Goal: Task Accomplishment & Management: Use online tool/utility

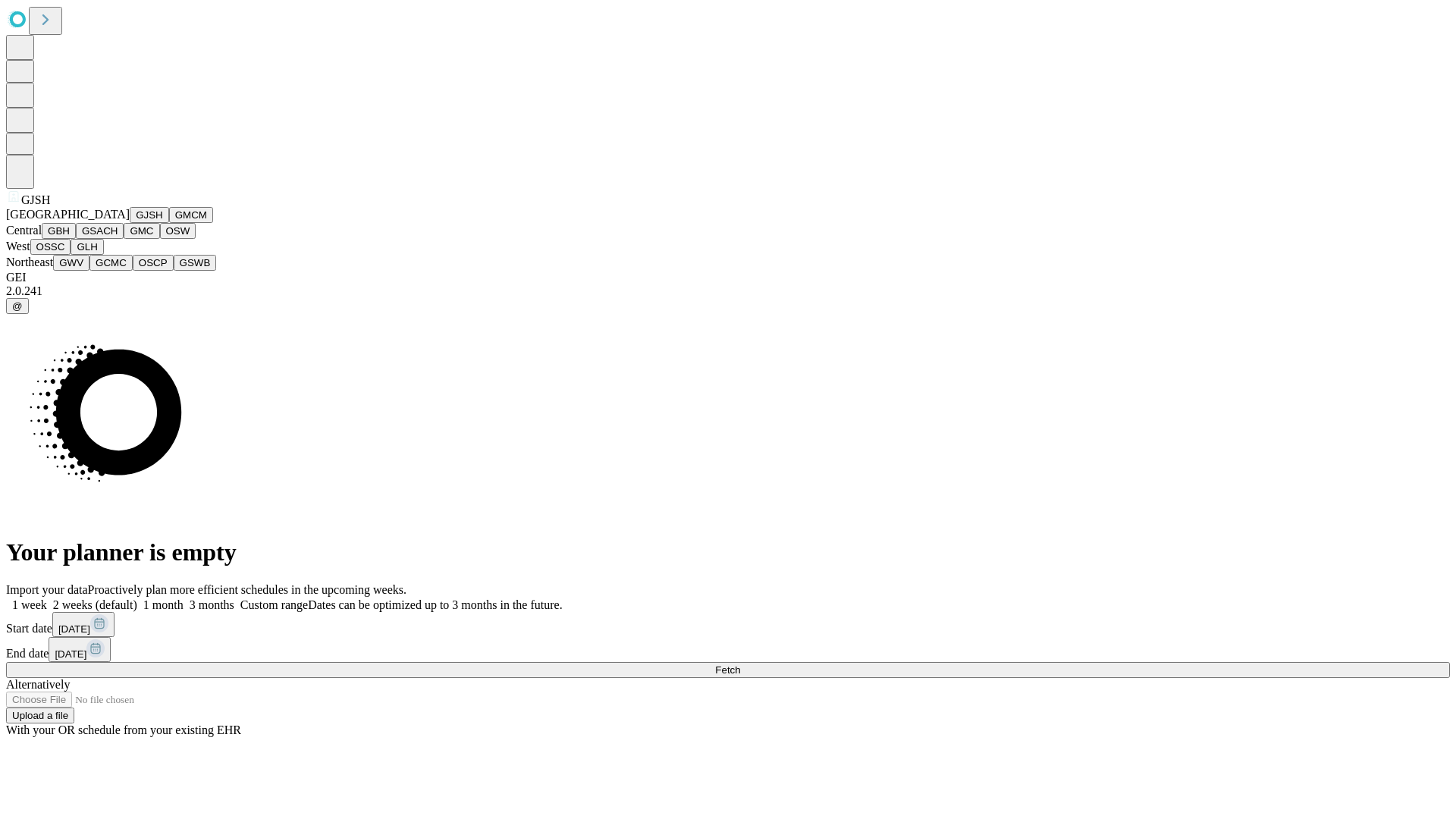
click at [129, 223] on button "GJSH" at bounding box center [149, 215] width 39 height 16
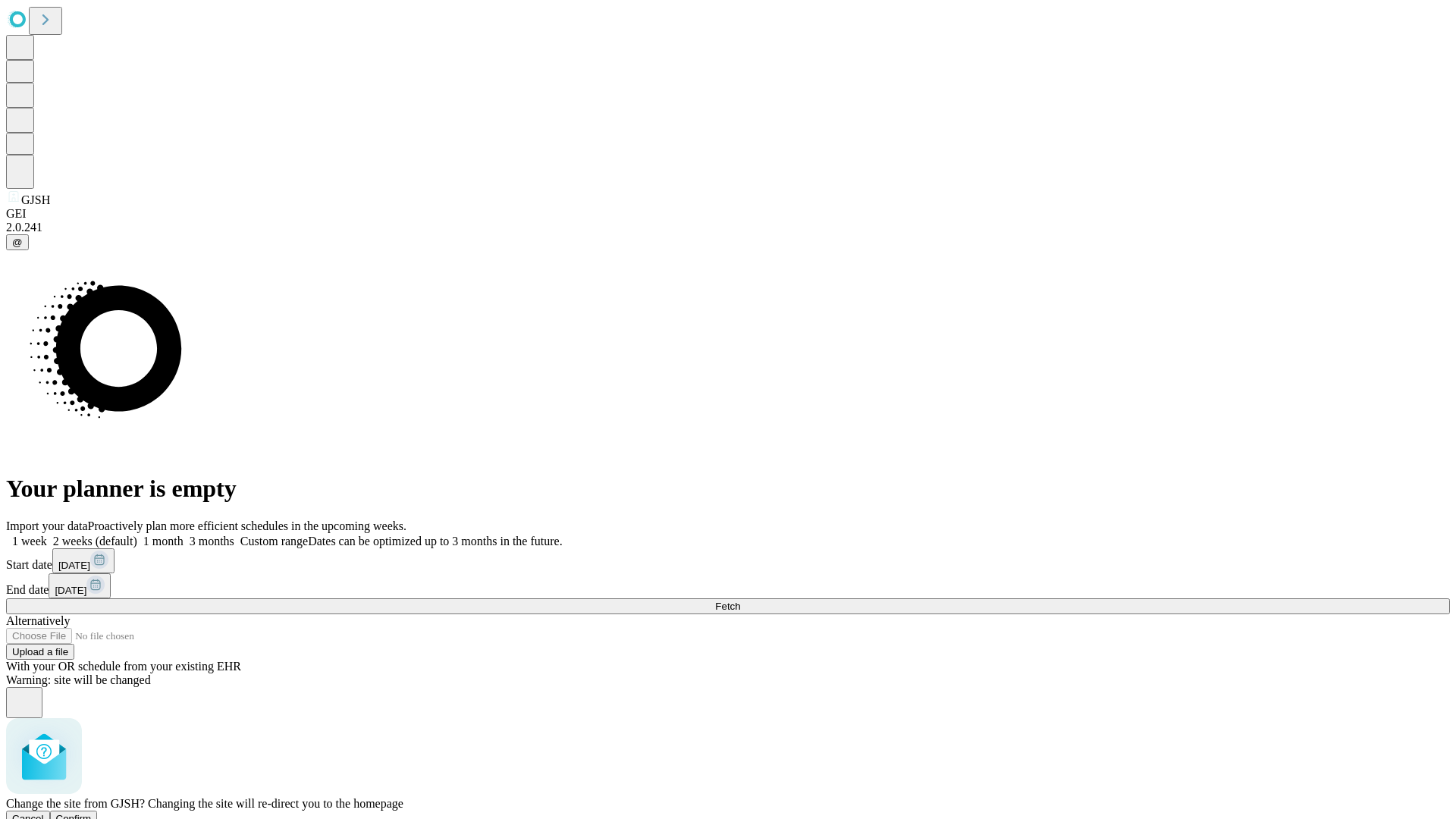
click at [92, 812] on span "Confirm" at bounding box center [74, 818] width 36 height 11
click at [184, 534] on label "1 month" at bounding box center [159, 541] width 46 height 13
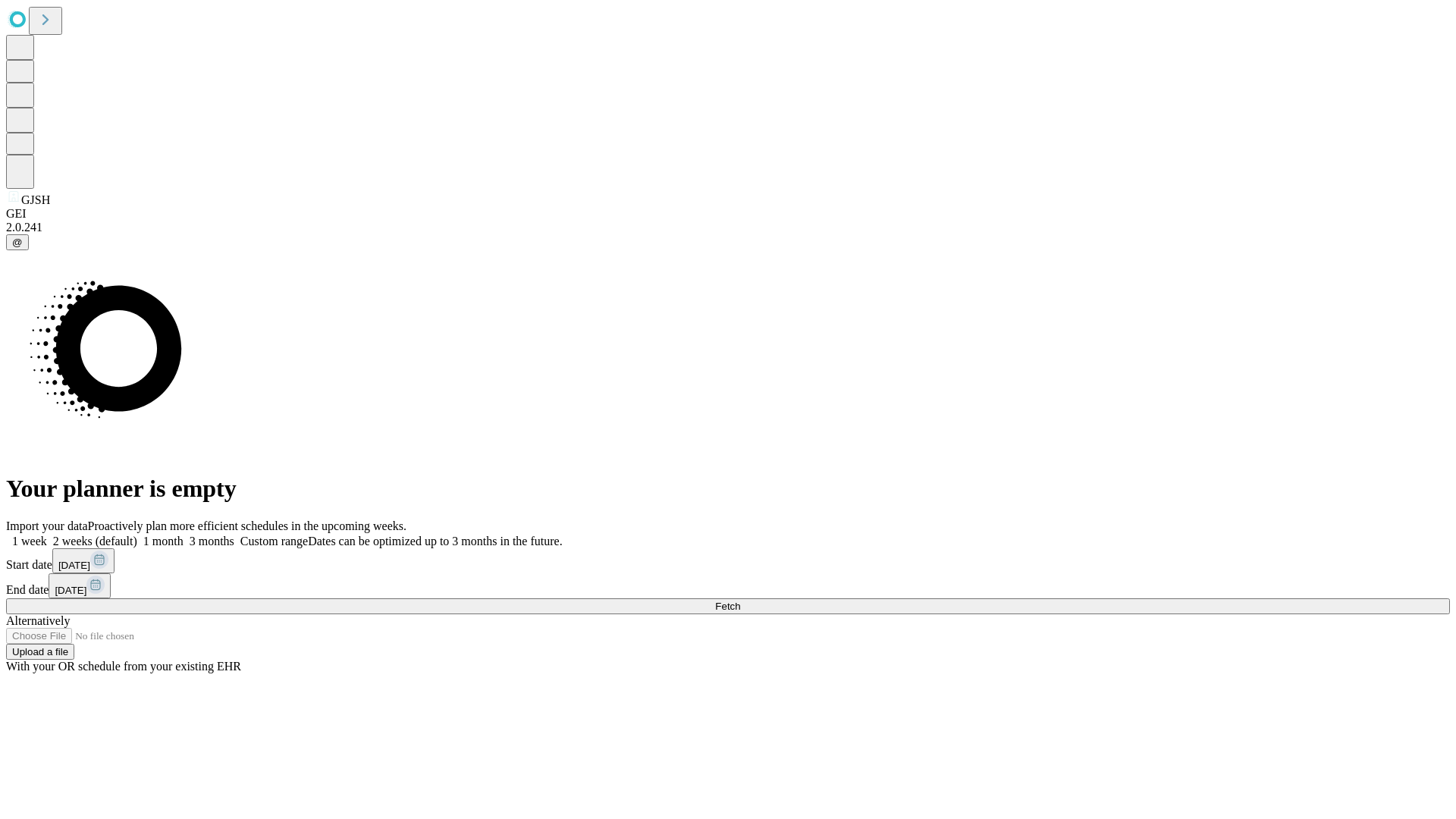
click at [740, 601] on span "Fetch" at bounding box center [728, 606] width 25 height 11
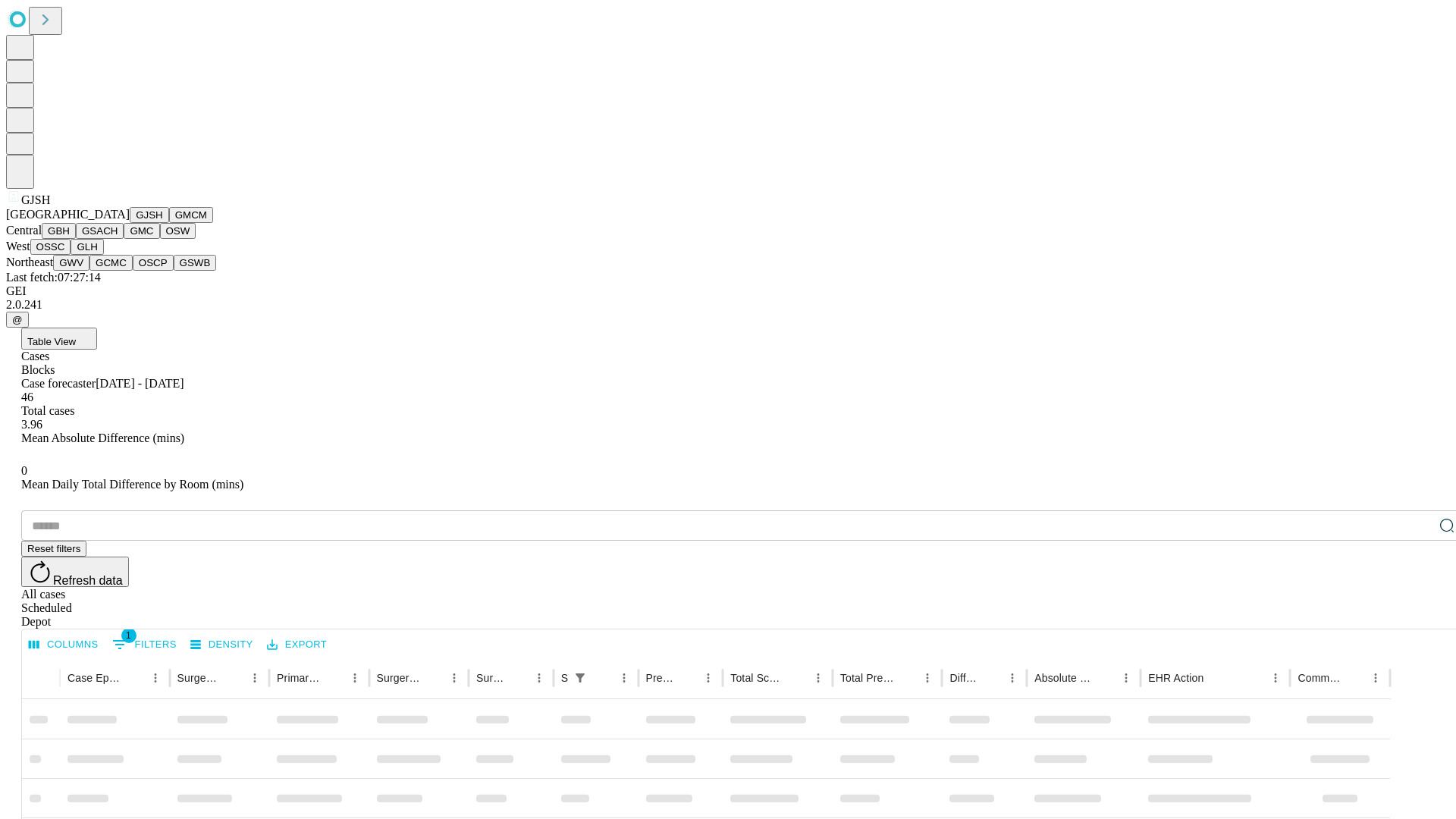
click at [169, 223] on button "GMCM" at bounding box center [190, 215] width 44 height 16
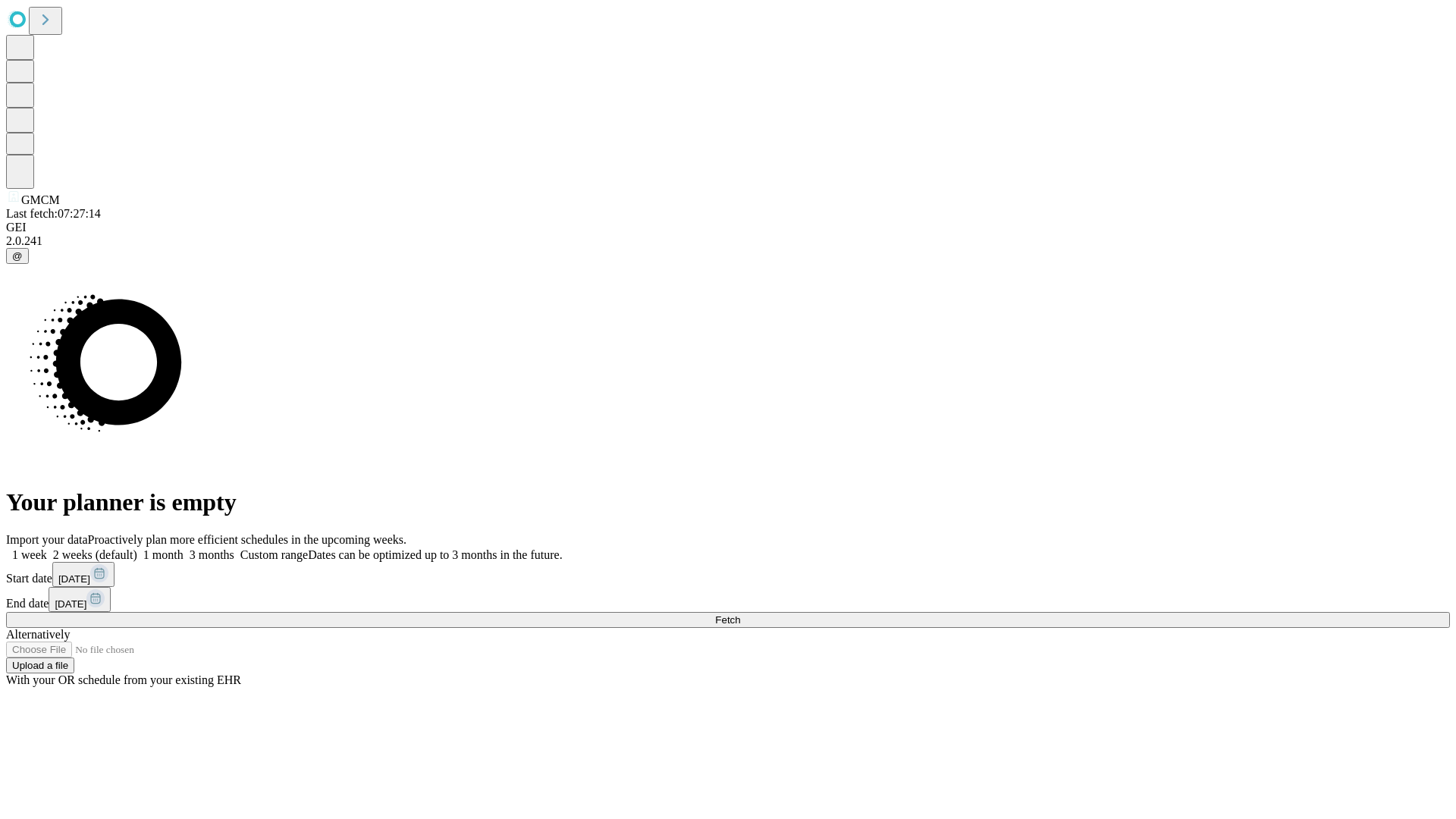
click at [184, 548] on label "1 month" at bounding box center [159, 555] width 46 height 13
click at [740, 614] on span "Fetch" at bounding box center [728, 619] width 25 height 11
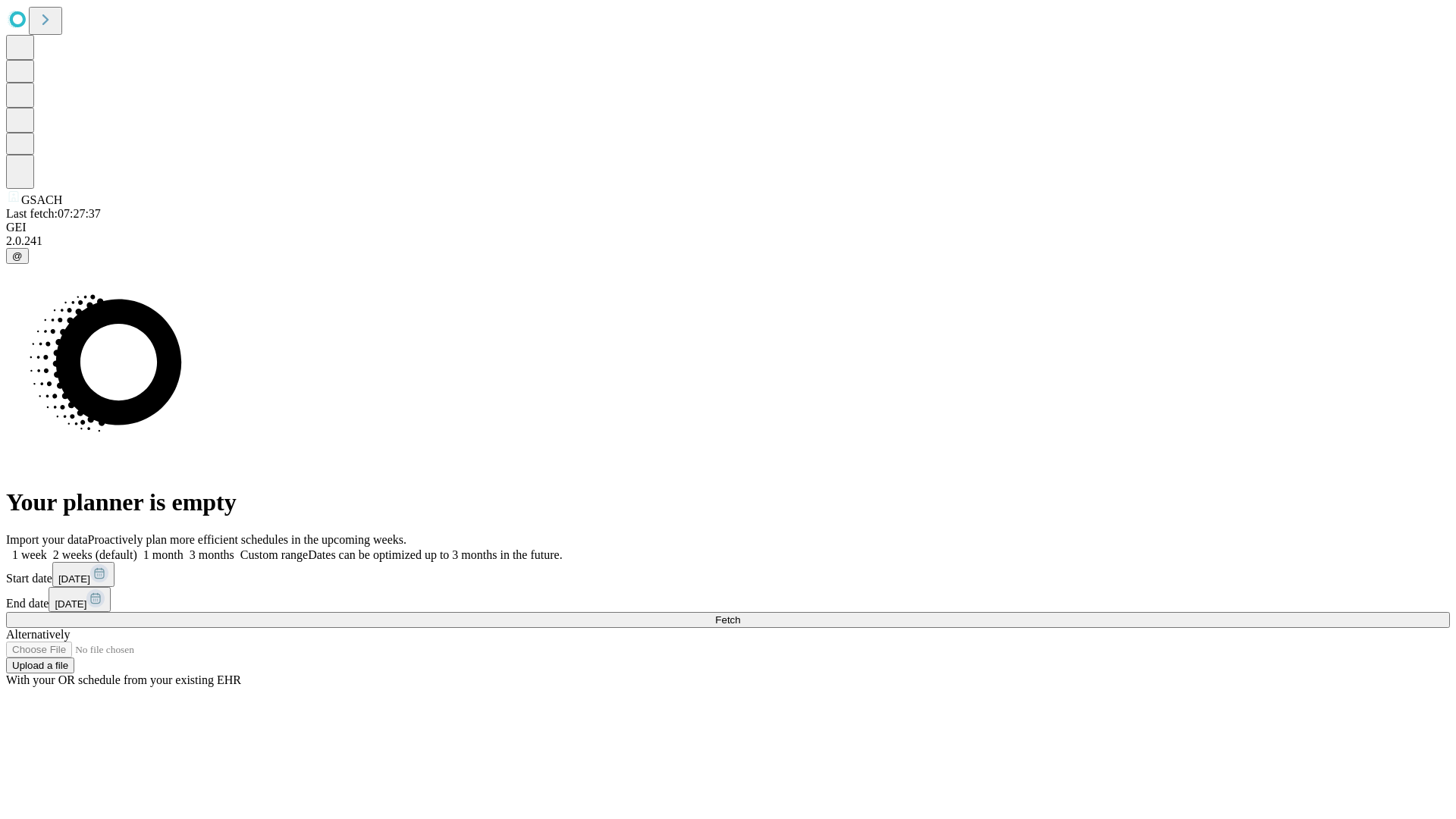
click at [184, 548] on label "1 month" at bounding box center [159, 555] width 46 height 13
click at [740, 614] on span "Fetch" at bounding box center [728, 619] width 25 height 11
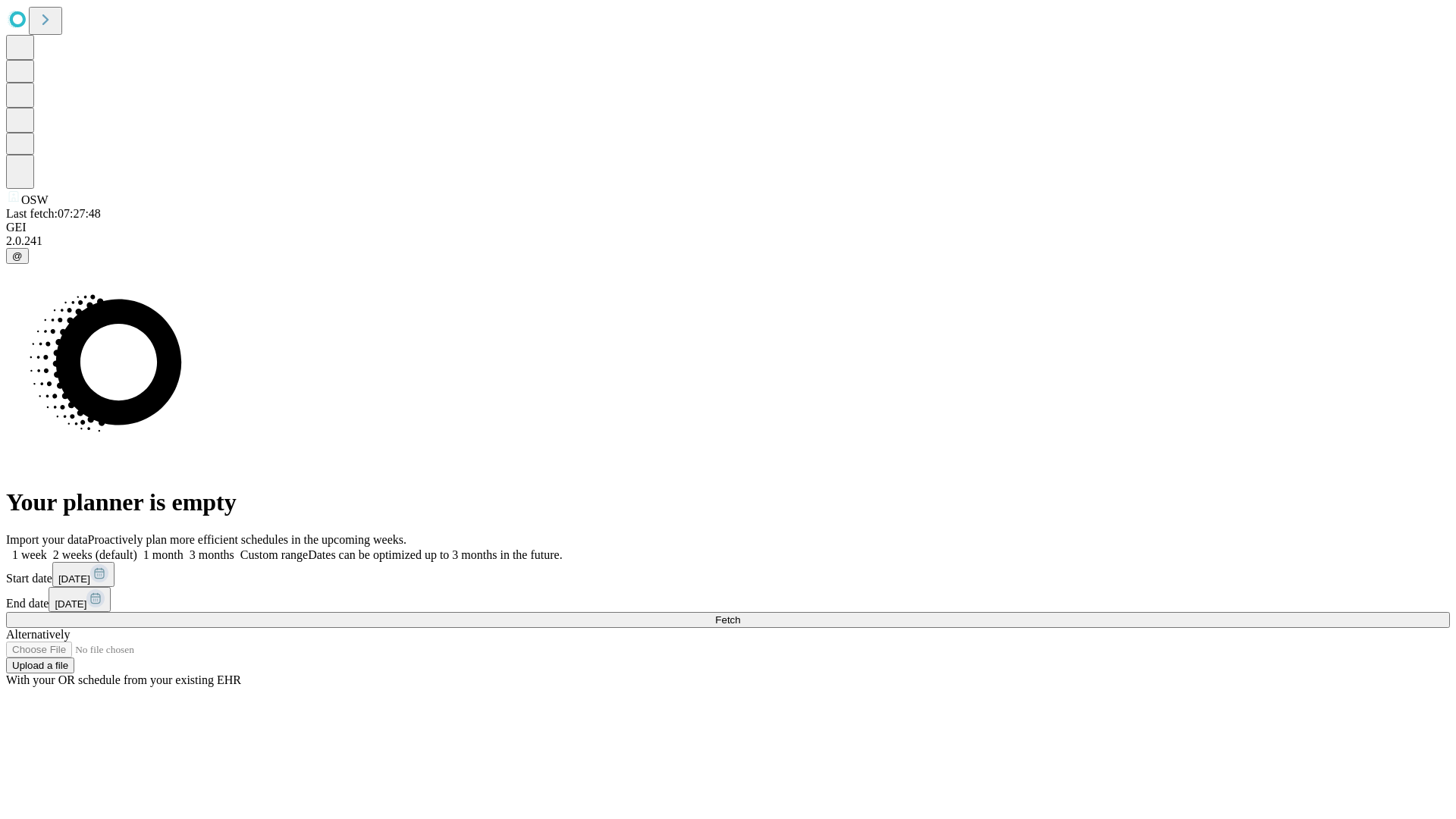
click at [184, 548] on label "1 month" at bounding box center [159, 555] width 46 height 13
click at [740, 614] on span "Fetch" at bounding box center [728, 619] width 25 height 11
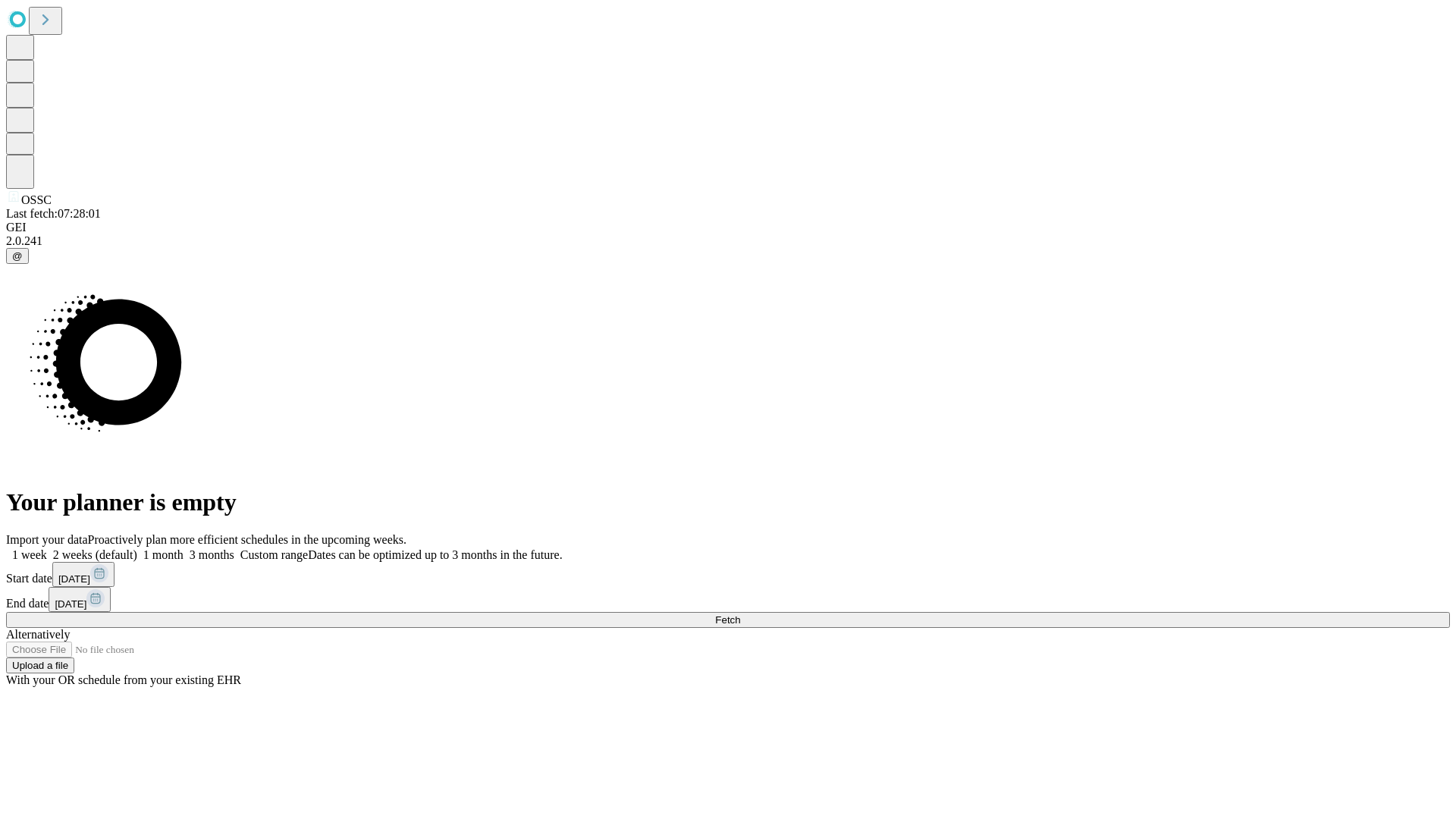
click at [184, 548] on label "1 month" at bounding box center [159, 555] width 46 height 13
click at [740, 614] on span "Fetch" at bounding box center [728, 619] width 25 height 11
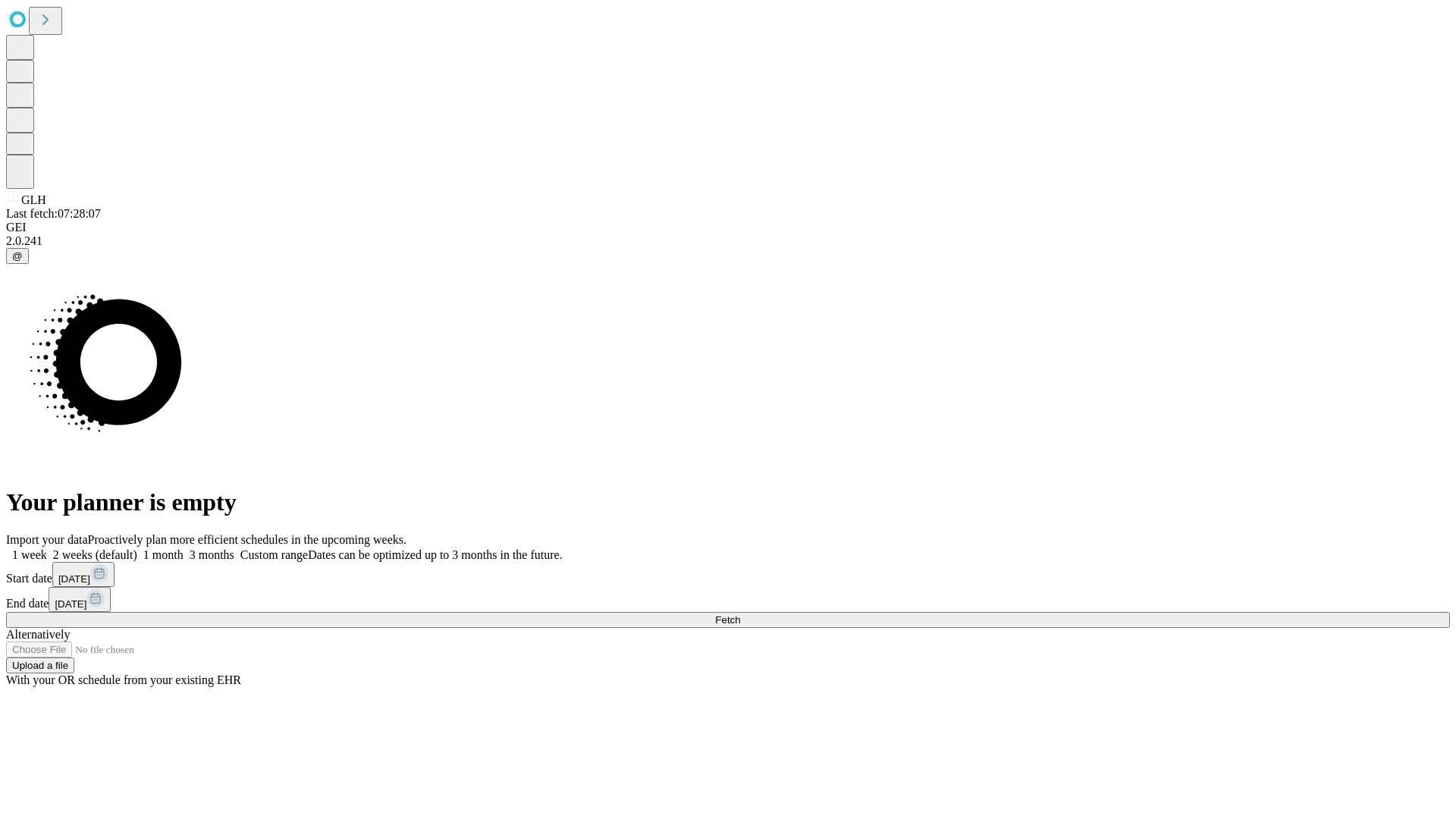
click at [184, 548] on label "1 month" at bounding box center [159, 555] width 46 height 13
click at [740, 614] on span "Fetch" at bounding box center [728, 619] width 25 height 11
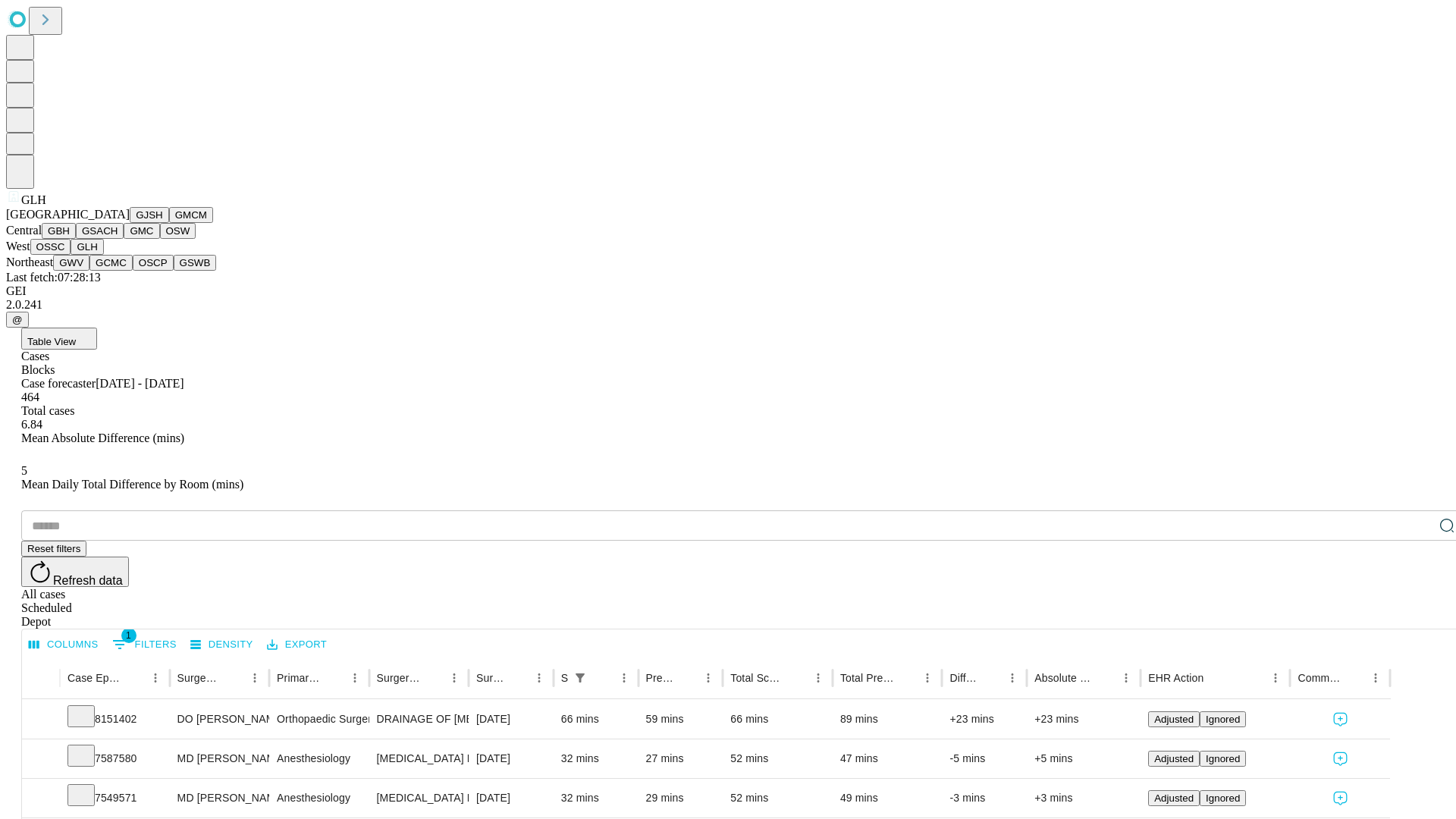
click at [89, 271] on button "GWV" at bounding box center [71, 262] width 37 height 16
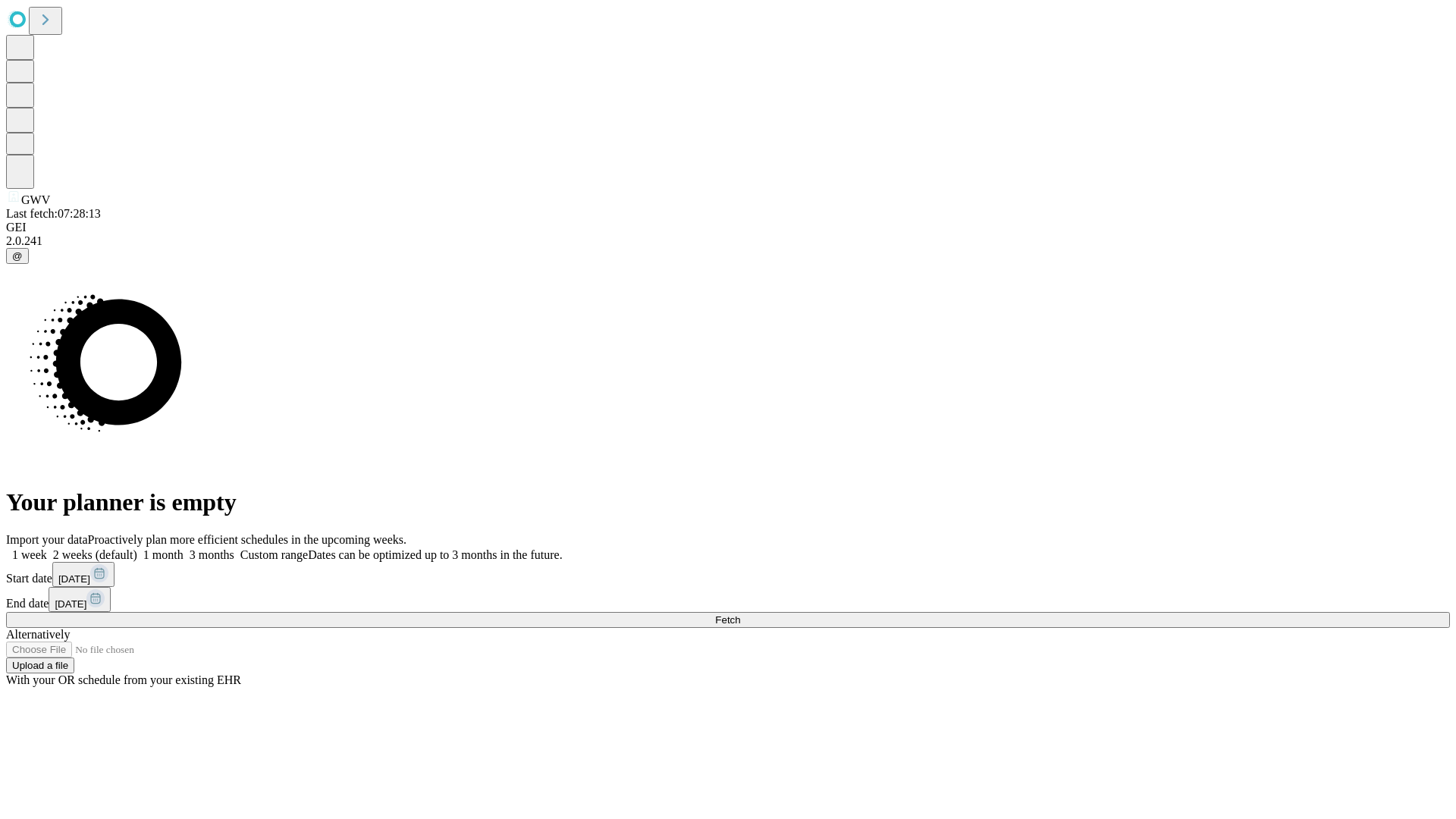
click at [184, 548] on label "1 month" at bounding box center [159, 555] width 46 height 13
click at [740, 614] on span "Fetch" at bounding box center [728, 619] width 25 height 11
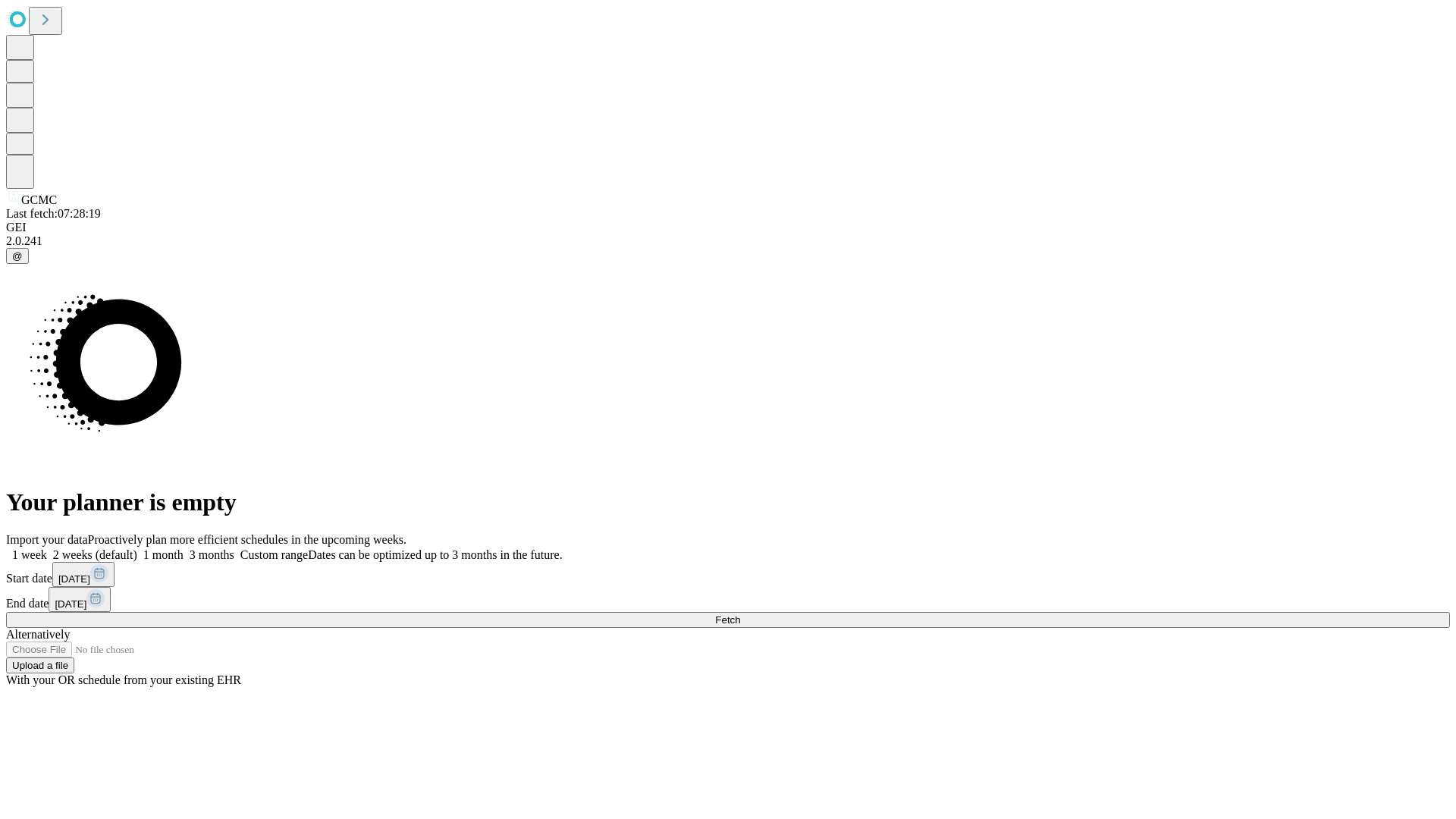
click at [740, 614] on span "Fetch" at bounding box center [728, 619] width 25 height 11
